Goal: Check status: Check status

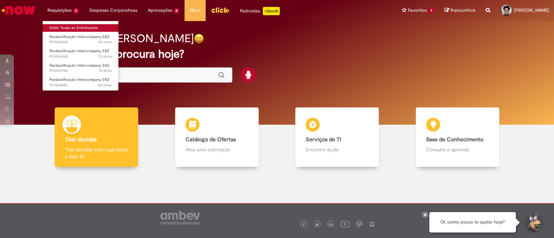
click at [71, 25] on link "Exibir Todas as Solicitações" at bounding box center [81, 28] width 76 height 8
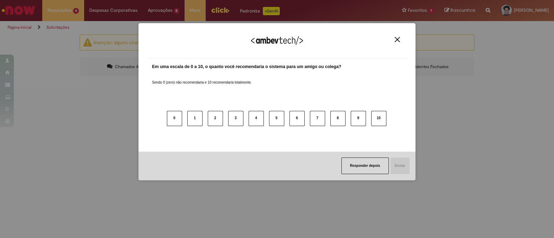
click at [397, 42] on img "Close" at bounding box center [397, 39] width 5 height 5
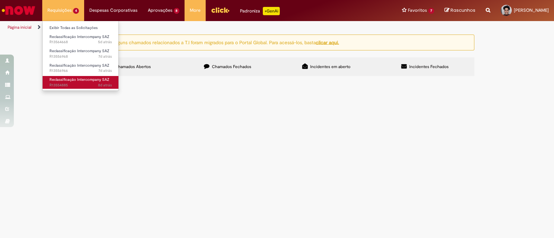
click at [68, 81] on span "Reclassificação Intercompany SAZ" at bounding box center [79, 79] width 60 height 5
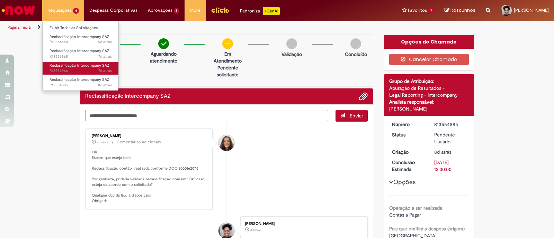
click at [71, 65] on span "Reclassificação Intercompany SAZ" at bounding box center [79, 65] width 60 height 5
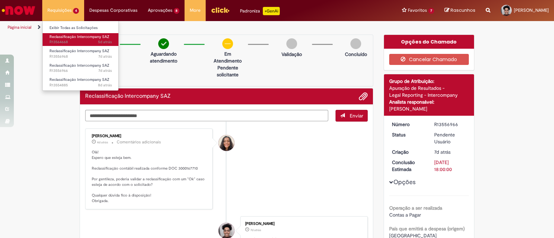
click at [69, 36] on span "Reclassificação Intercompany SAZ" at bounding box center [79, 36] width 60 height 5
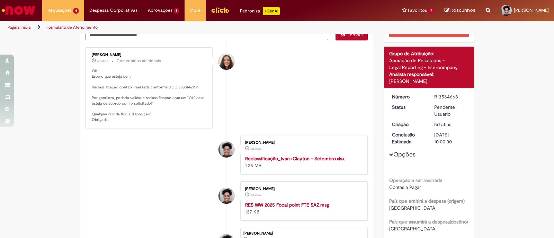
scroll to position [81, 0]
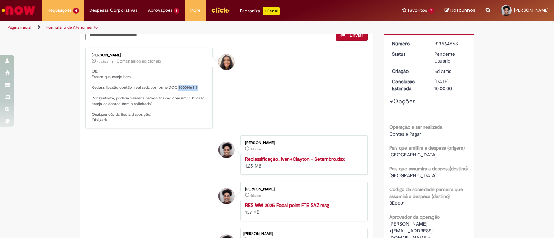
drag, startPoint x: 173, startPoint y: 86, endPoint x: 195, endPoint y: 88, distance: 21.8
click at [195, 88] on p "Olá! Espero que esteja bem. Reclassificação contábil realizada conforme DOC 300…" at bounding box center [149, 96] width 115 height 54
copy p "3000146319"
